Goal: Transaction & Acquisition: Book appointment/travel/reservation

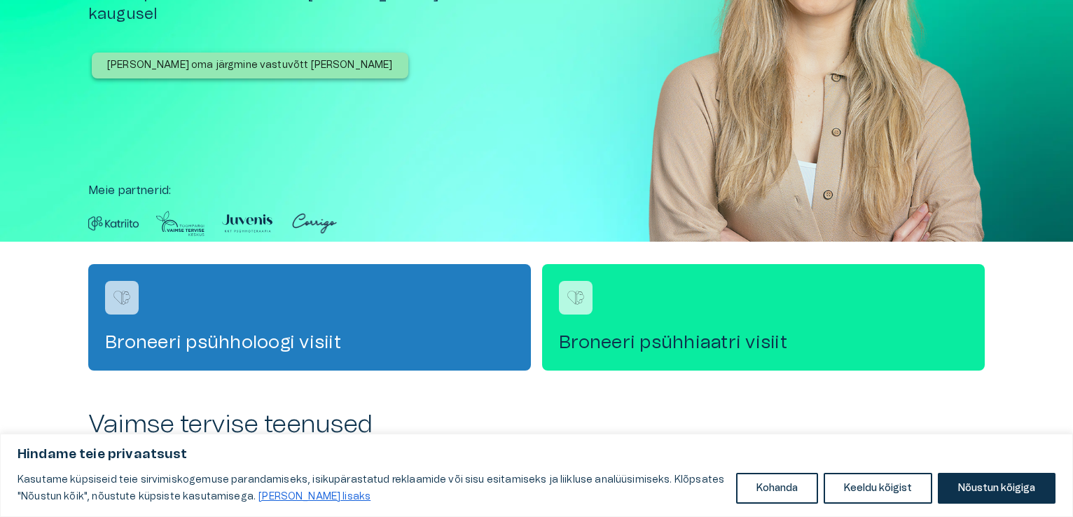
scroll to position [210, 0]
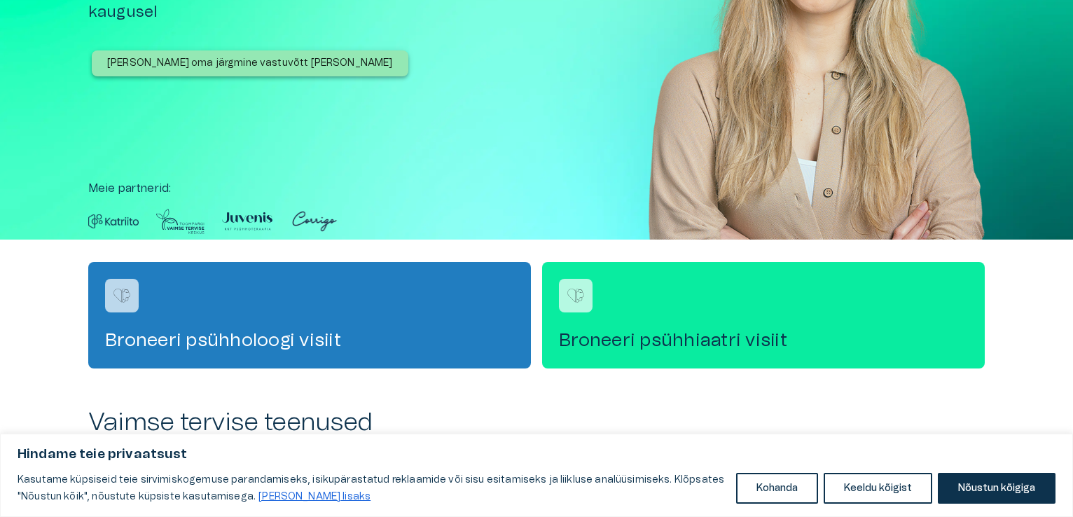
click at [254, 223] on img at bounding box center [247, 221] width 50 height 27
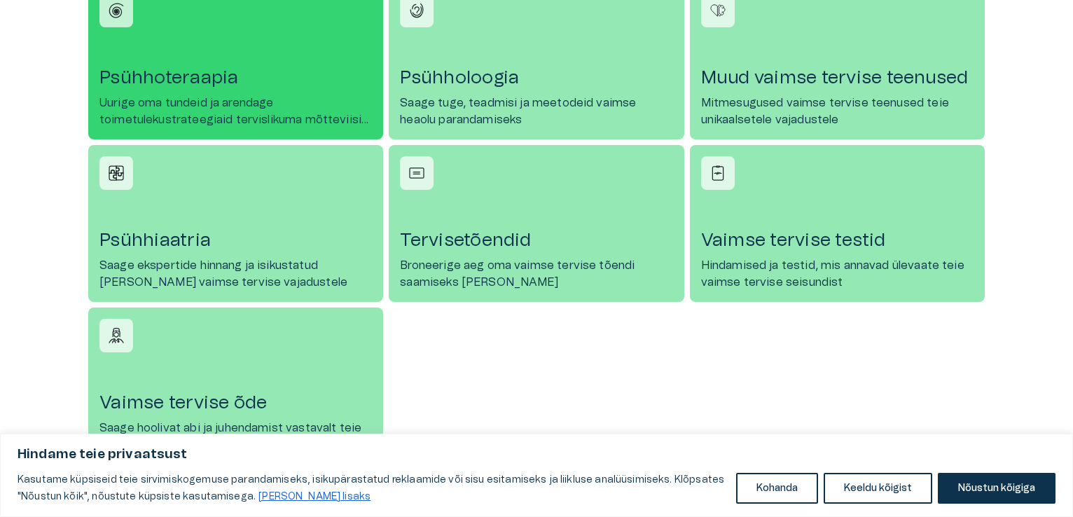
scroll to position [700, 0]
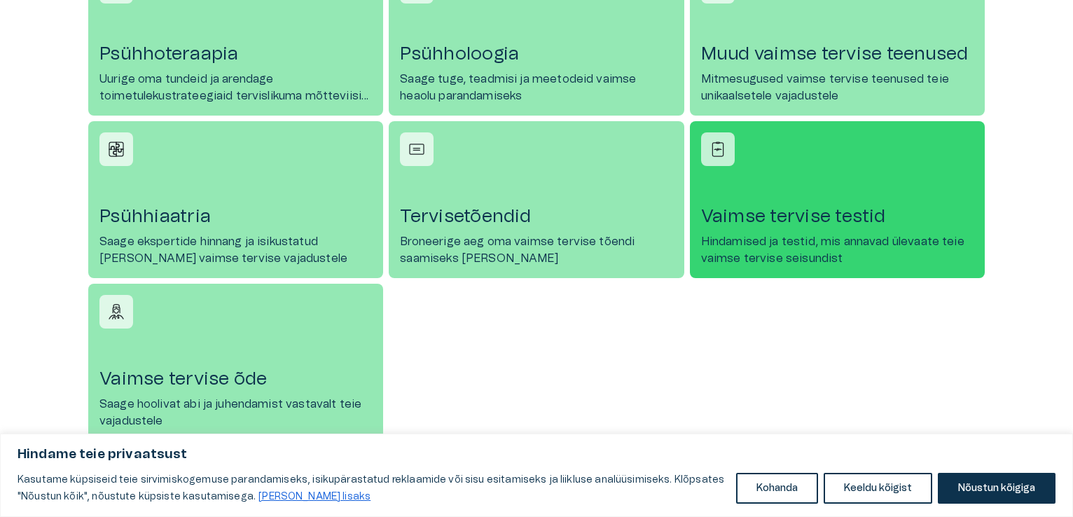
click at [749, 237] on p "Hindamised ja testid, mis annavad ülevaate teie vaimse tervise seisundist" at bounding box center [837, 250] width 272 height 34
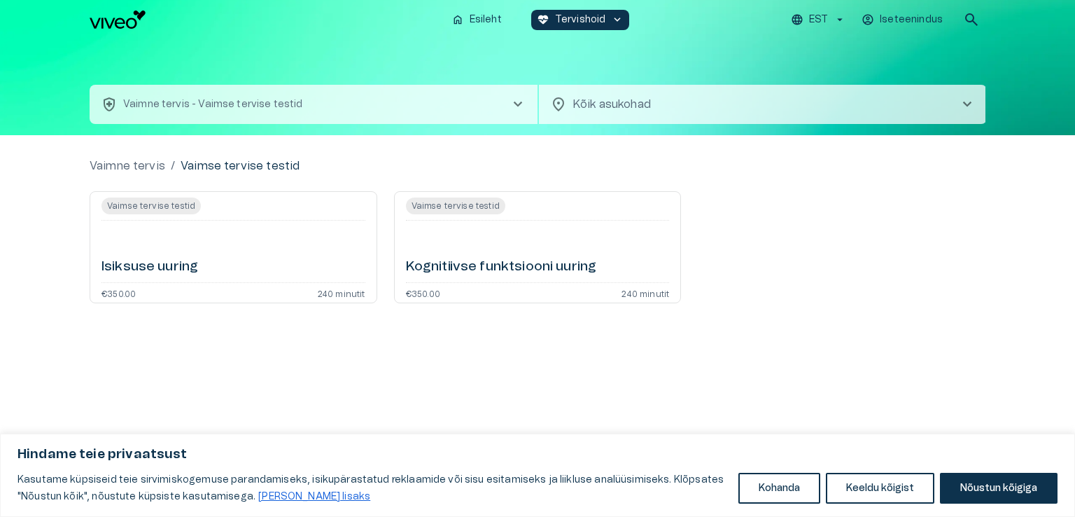
click at [534, 251] on div "Kognitiivse funktsiooni uuring" at bounding box center [538, 251] width 264 height 50
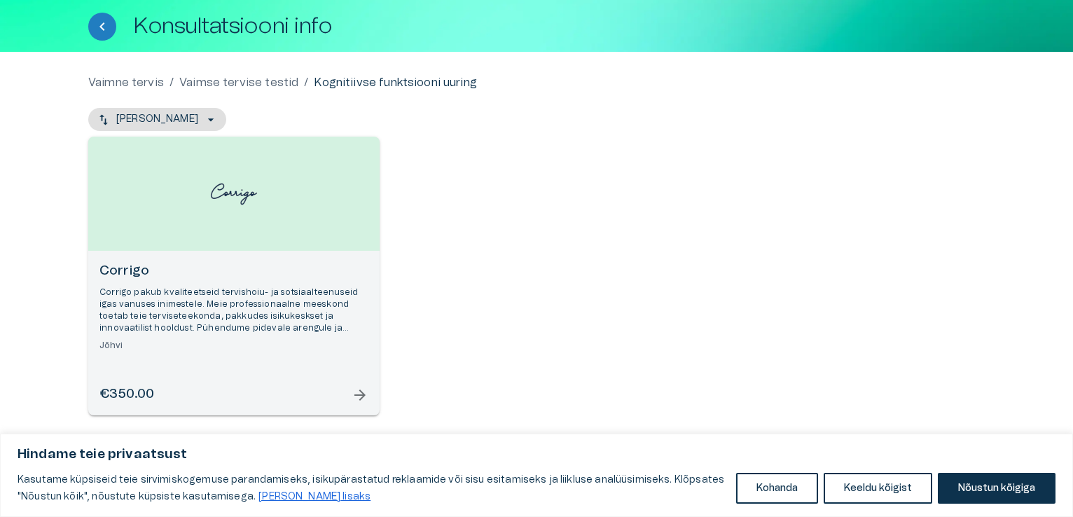
scroll to position [73, 0]
click at [360, 391] on span "arrow_forward" at bounding box center [359, 394] width 17 height 17
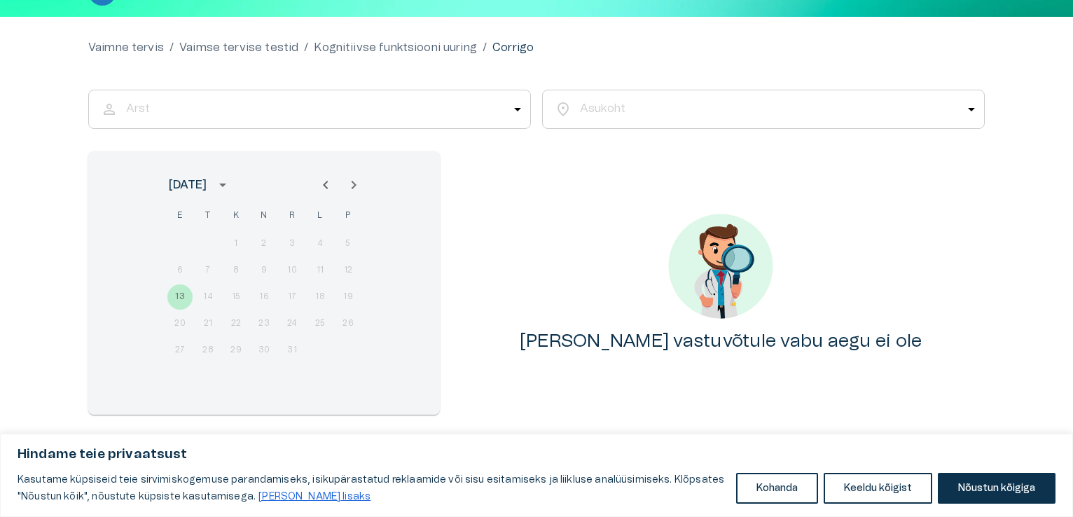
scroll to position [107, 0]
click at [343, 184] on button "Next month" at bounding box center [354, 185] width 28 height 28
click at [349, 187] on icon "Next month" at bounding box center [353, 184] width 17 height 17
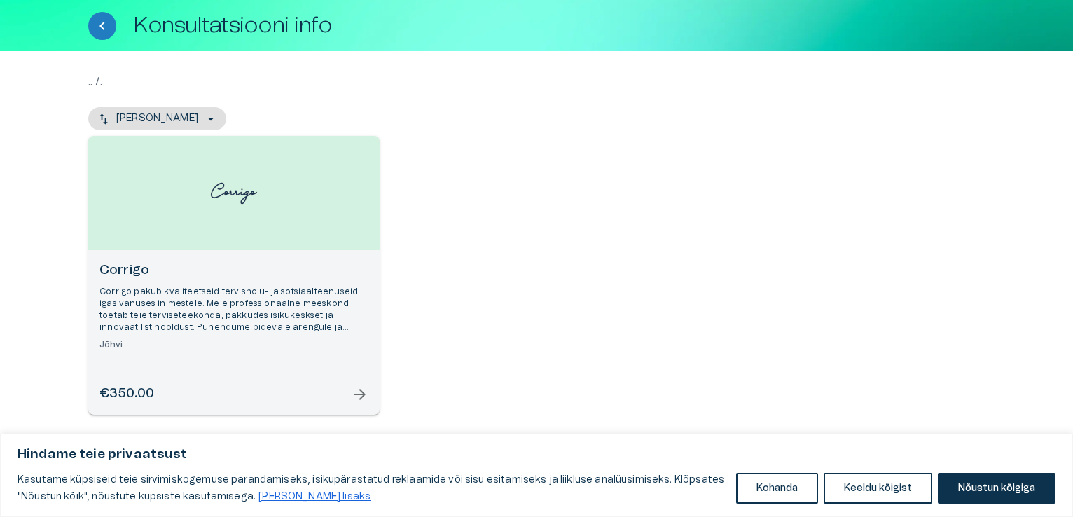
scroll to position [73, 0]
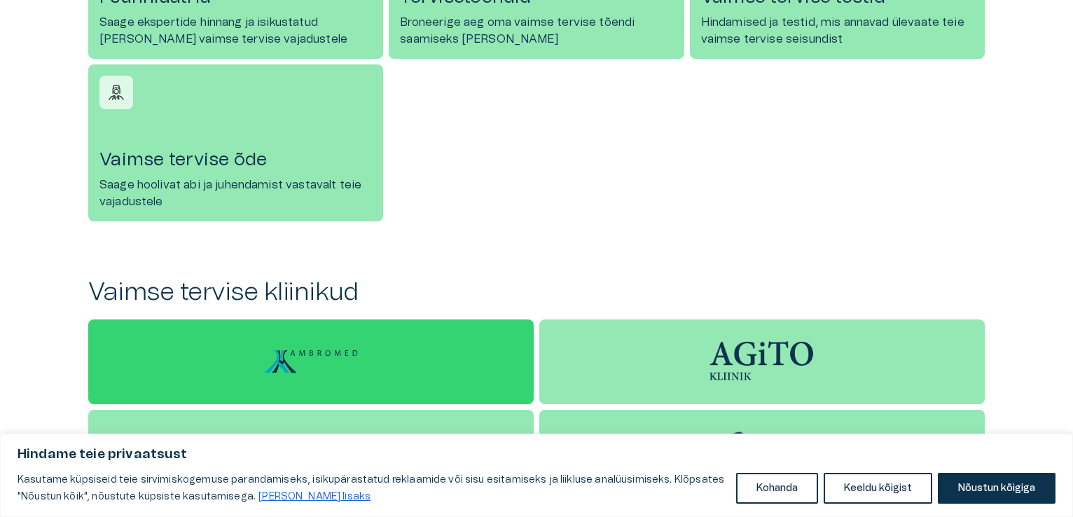
scroll to position [1400, 0]
